Goal: Information Seeking & Learning: Learn about a topic

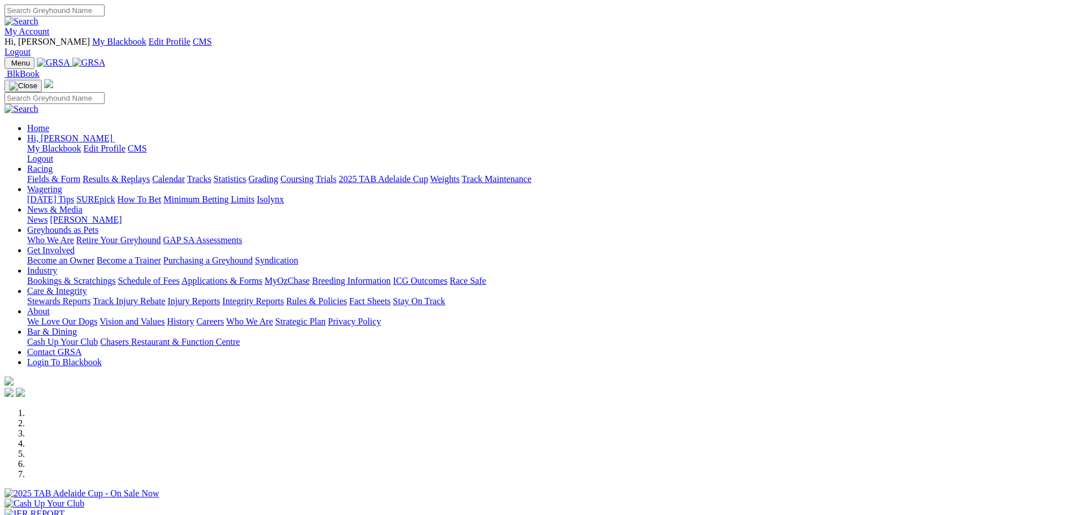
click at [150, 174] on link "Results & Replays" at bounding box center [116, 179] width 67 height 10
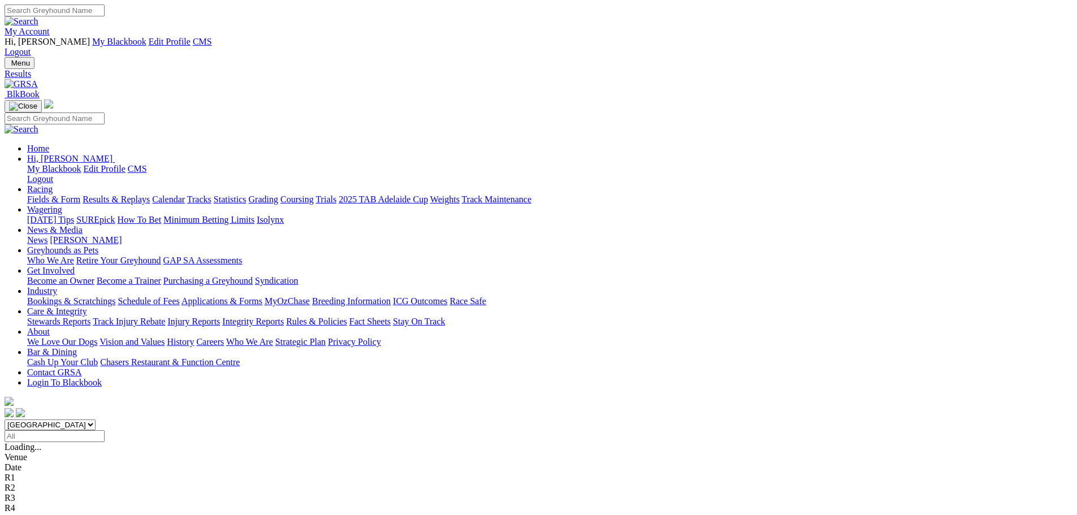
scroll to position [113, 0]
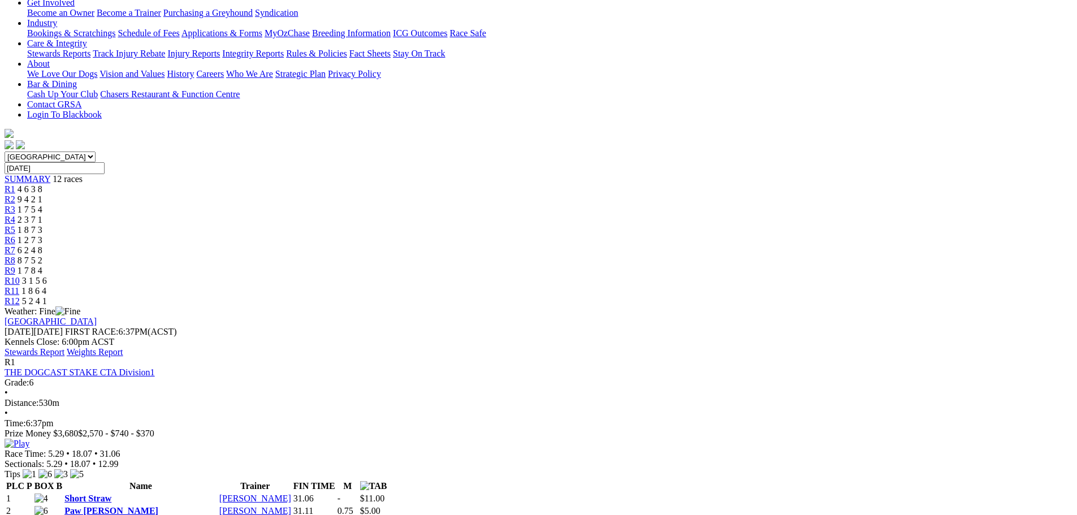
scroll to position [396, 0]
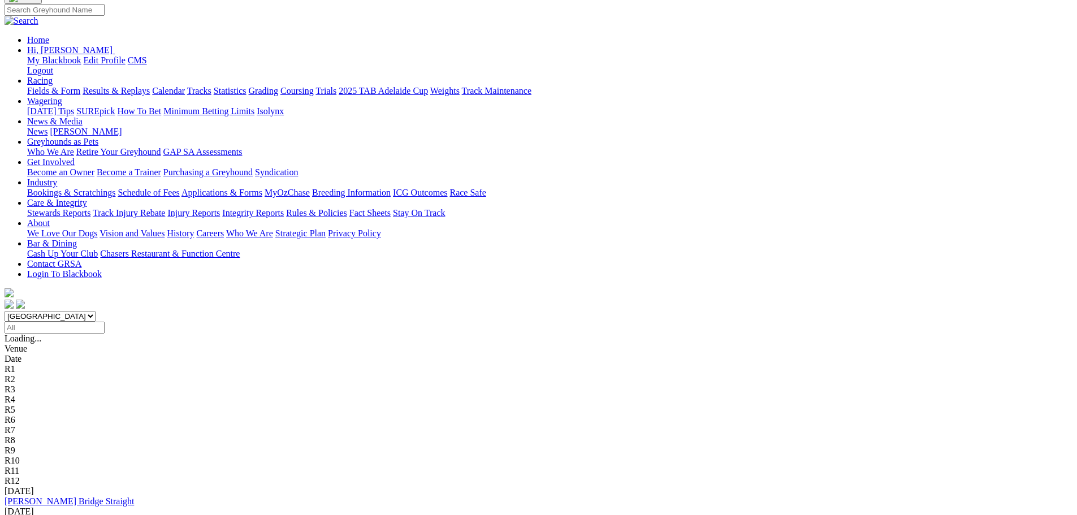
scroll to position [113, 0]
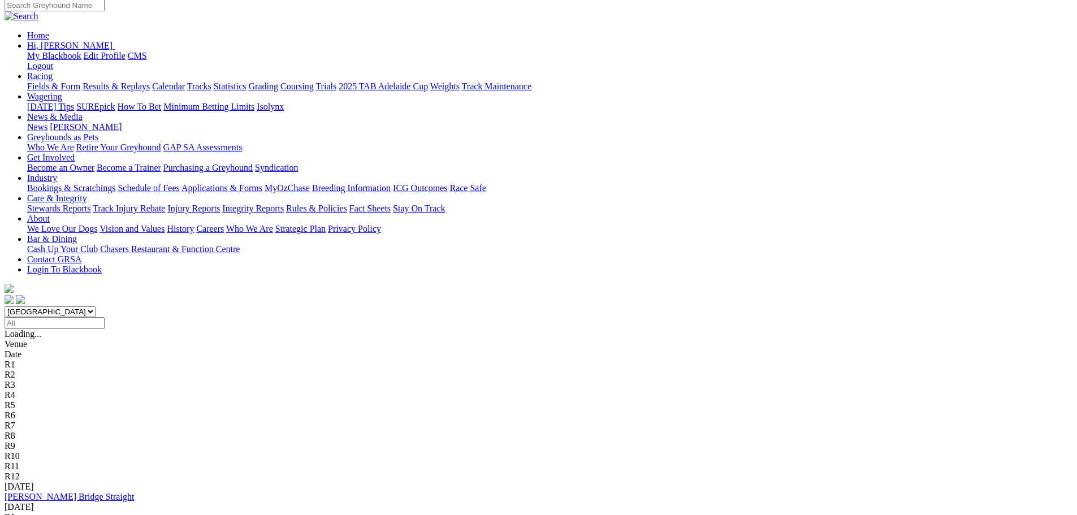
drag, startPoint x: 206, startPoint y: 382, endPoint x: 195, endPoint y: 382, distance: 11.3
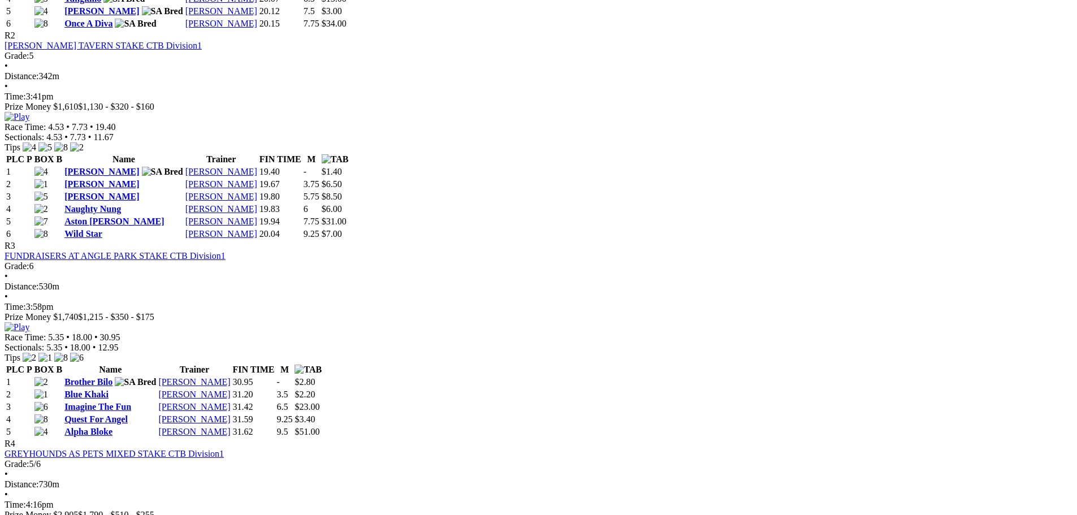
scroll to position [904, 0]
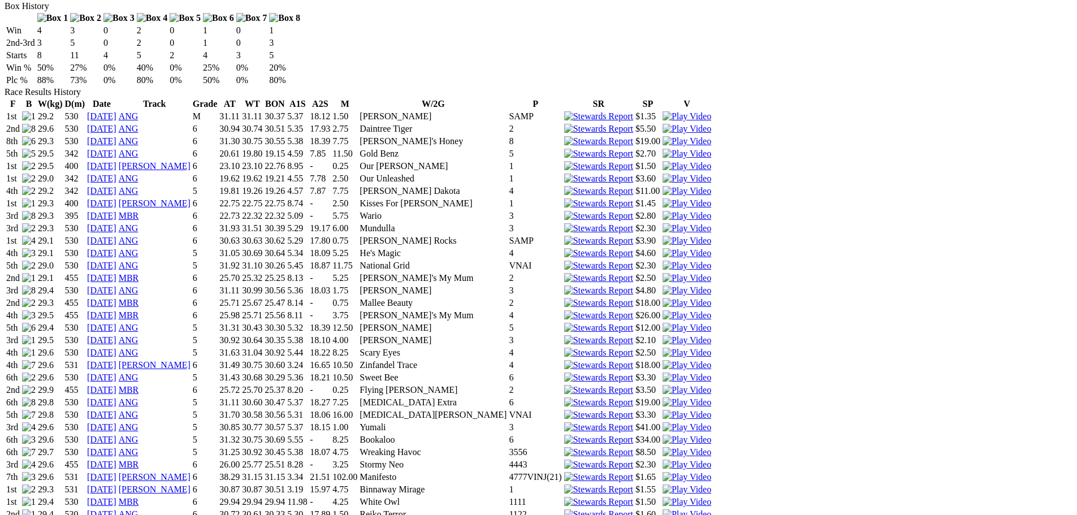
scroll to position [791, 0]
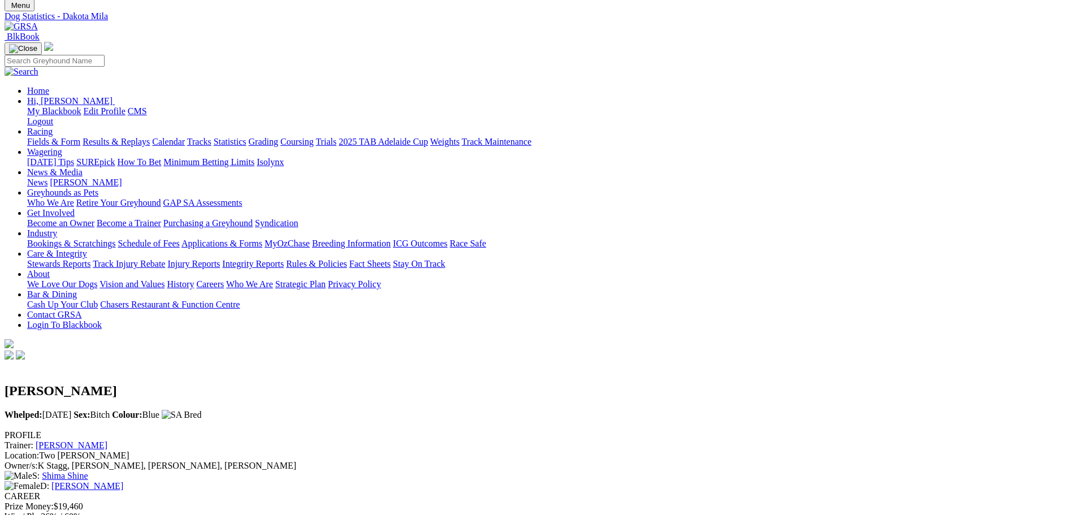
scroll to position [0, 0]
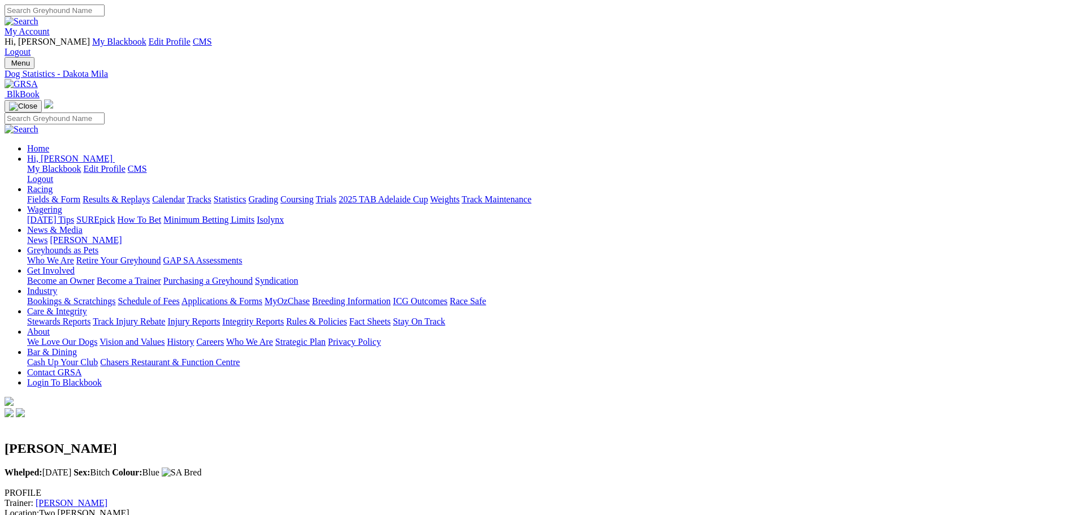
click at [38, 79] on img at bounding box center [21, 84] width 33 height 10
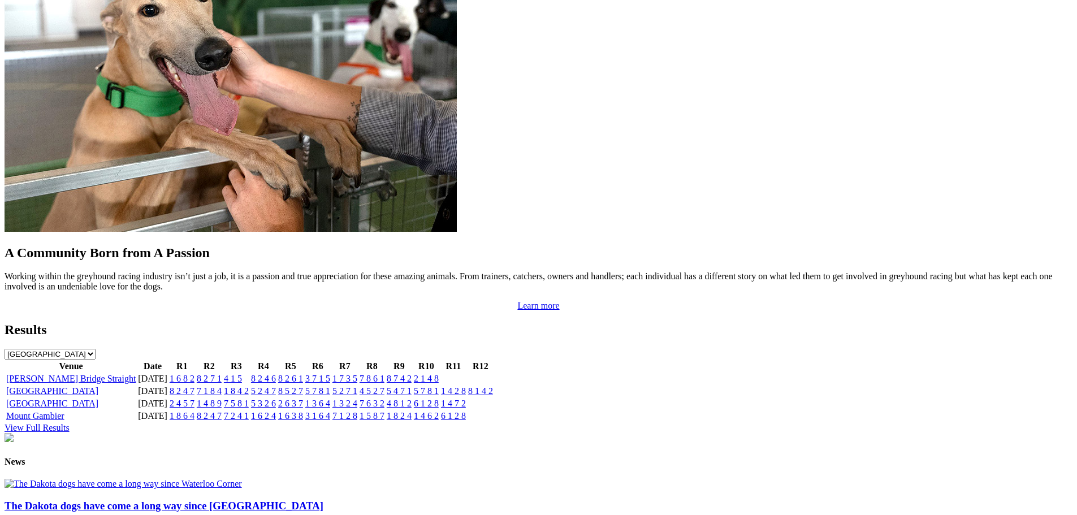
scroll to position [1130, 0]
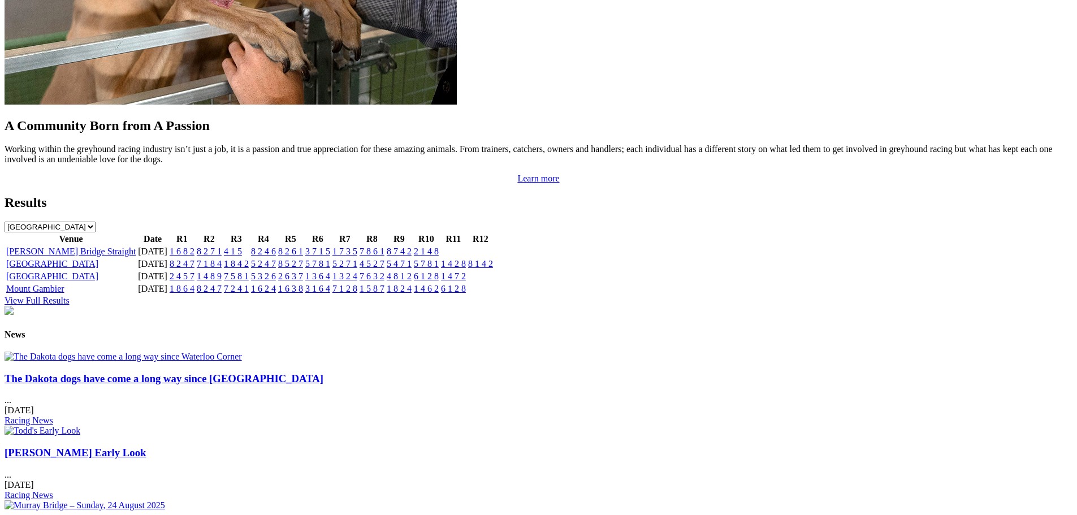
click at [242, 352] on img at bounding box center [123, 357] width 237 height 10
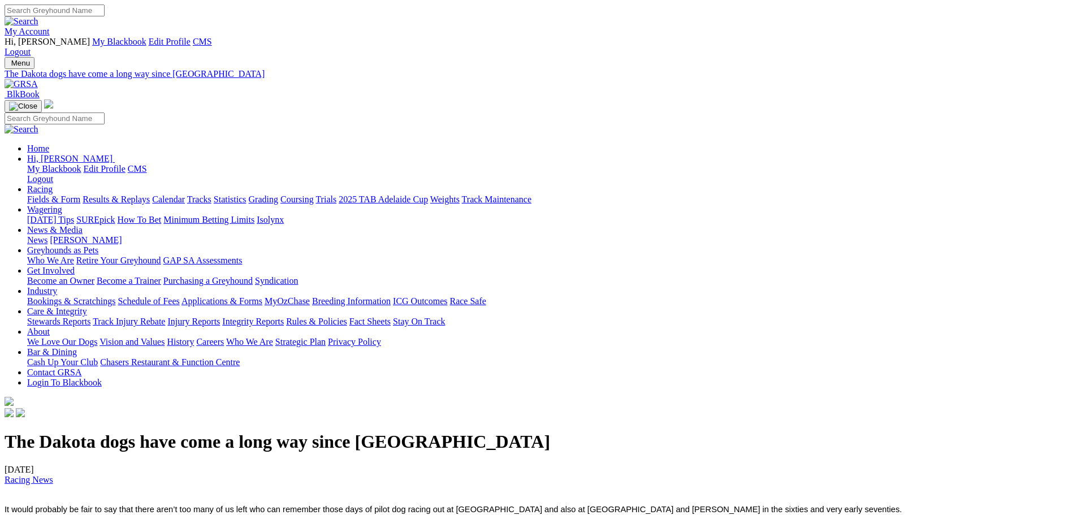
click at [53, 184] on link "Racing" at bounding box center [39, 189] width 25 height 10
click at [150, 194] on link "Results & Replays" at bounding box center [116, 199] width 67 height 10
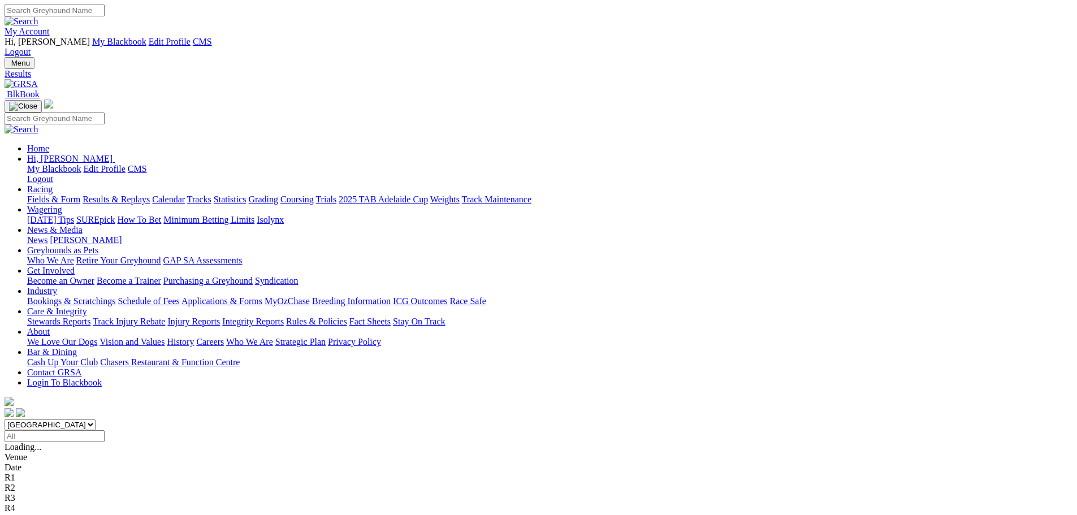
scroll to position [226, 0]
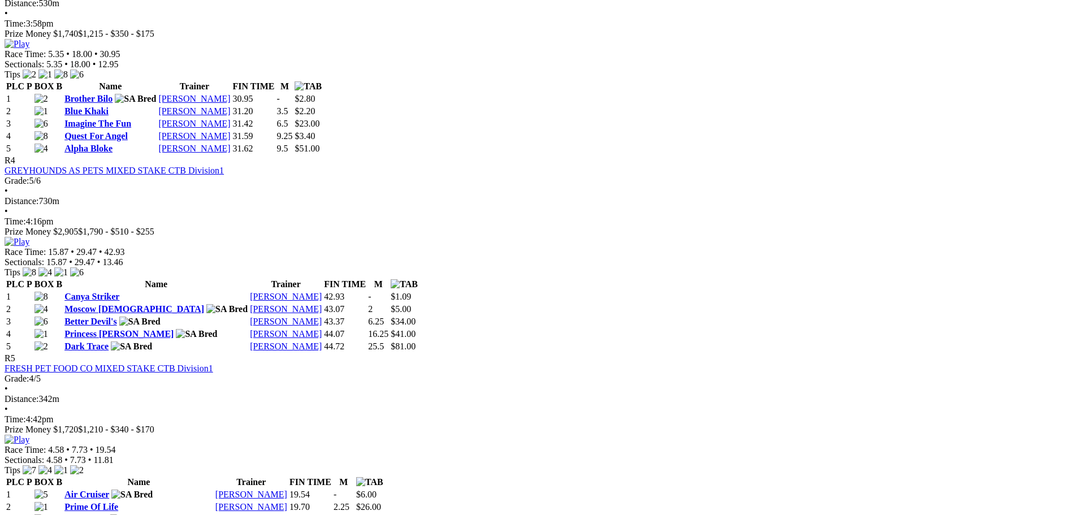
scroll to position [1074, 0]
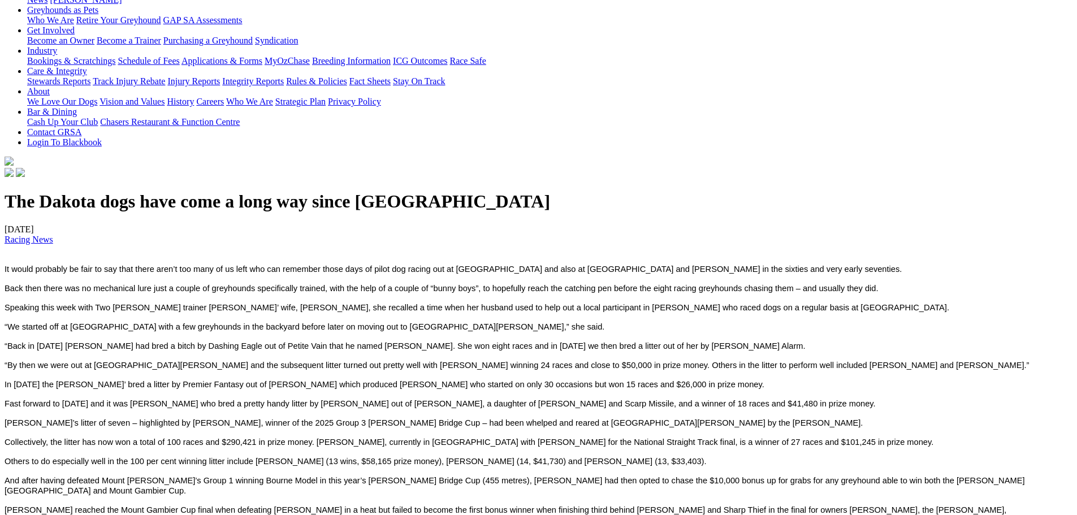
scroll to position [283, 0]
